Goal: Find specific page/section: Find specific page/section

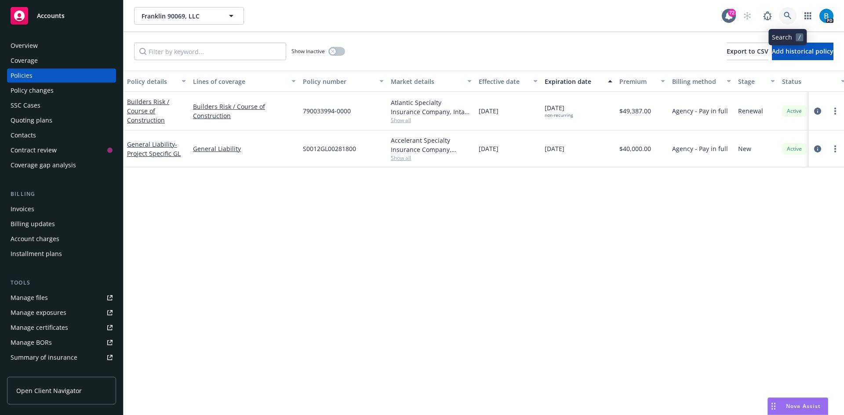
click at [786, 17] on icon at bounding box center [787, 15] width 7 height 7
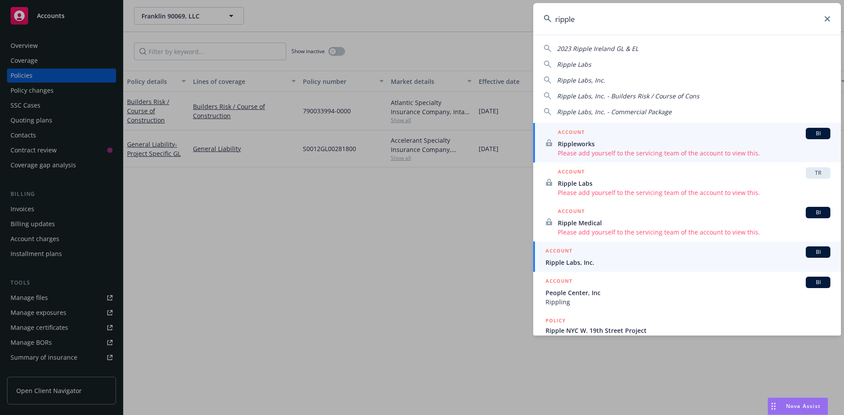
type input "ripple"
click at [567, 258] on div "ACCOUNT BI" at bounding box center [687, 252] width 285 height 11
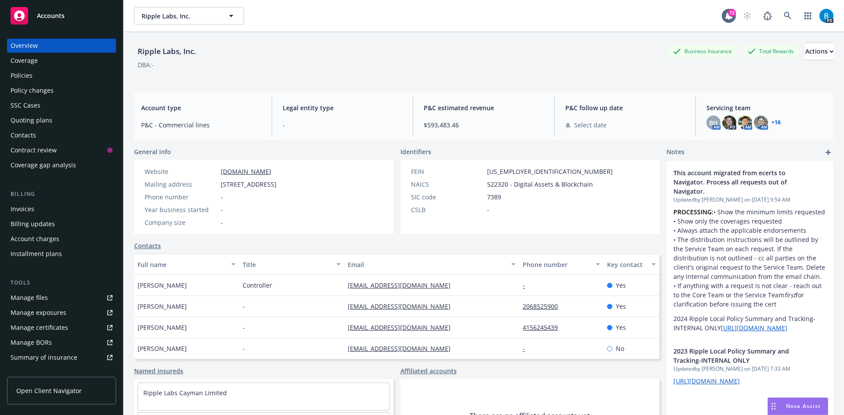
click at [22, 76] on div "Policies" at bounding box center [22, 76] width 22 height 14
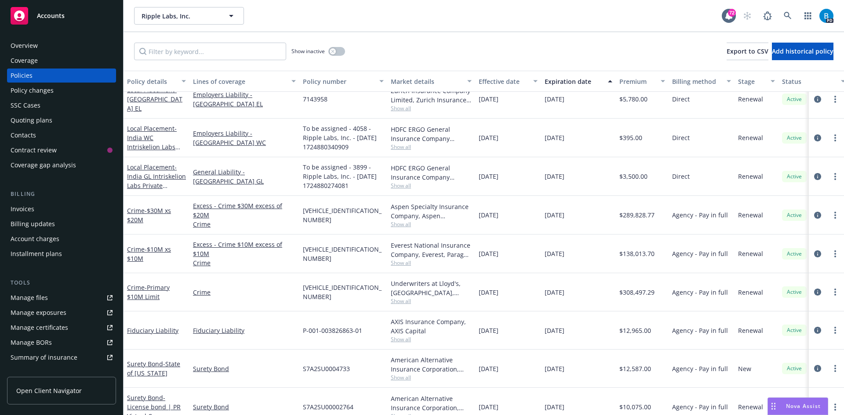
scroll to position [967, 0]
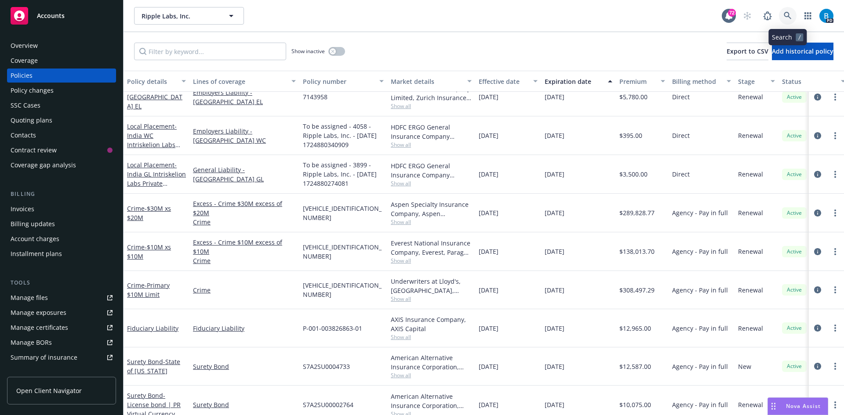
click at [788, 13] on icon at bounding box center [788, 16] width 8 height 8
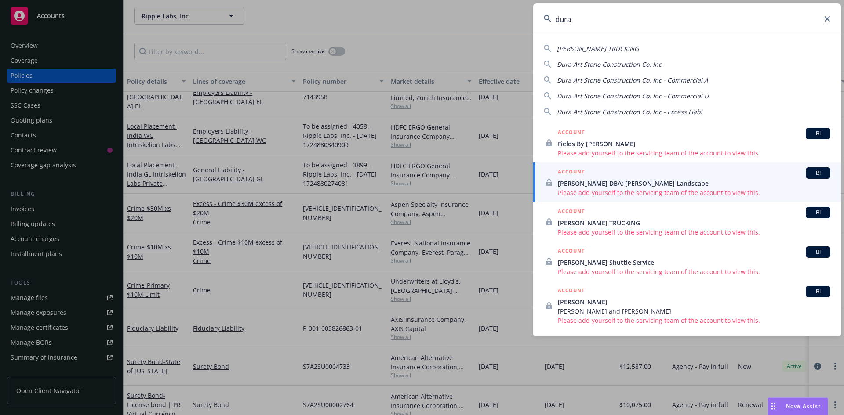
click at [591, 64] on span "Dura Art Stone Construction Co. Inc" at bounding box center [609, 64] width 105 height 8
type input "Dura Art Stone Construction Co. Inc"
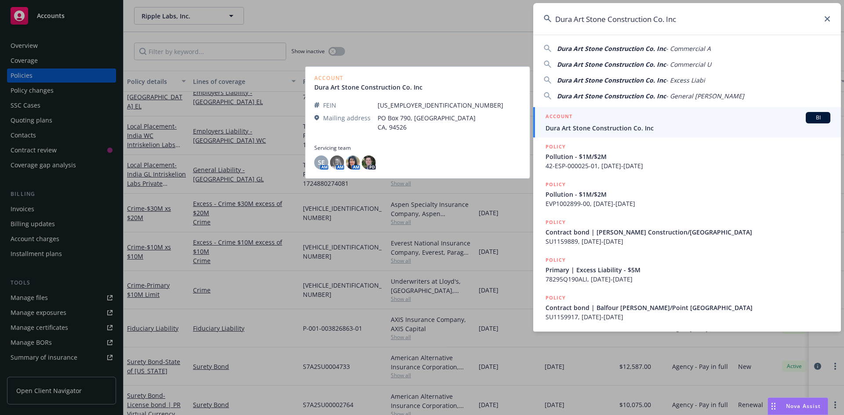
click at [602, 127] on span "Dura Art Stone Construction Co. Inc" at bounding box center [687, 128] width 285 height 9
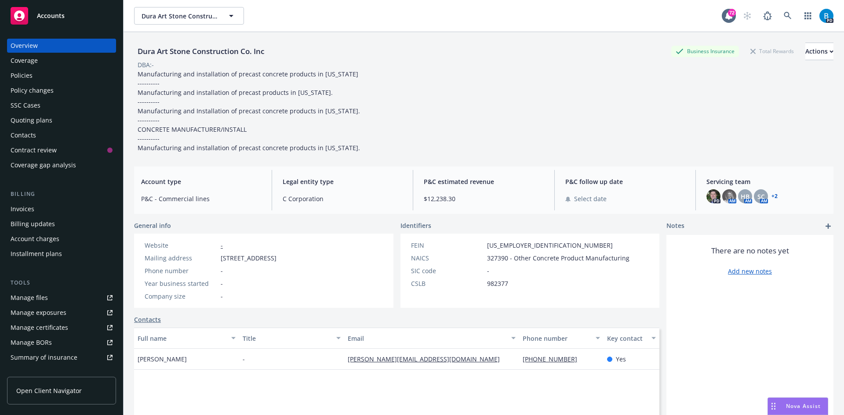
click at [22, 76] on div "Policies" at bounding box center [22, 76] width 22 height 14
